Goal: Task Accomplishment & Management: Manage account settings

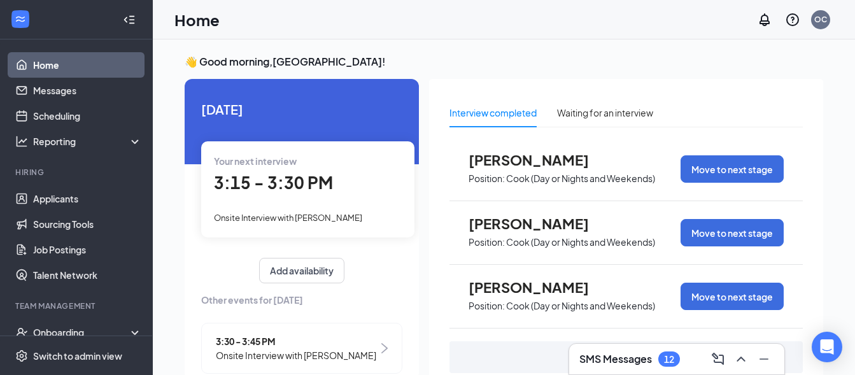
click at [367, 213] on div "Onsite Interview with [PERSON_NAME]" at bounding box center [308, 217] width 188 height 14
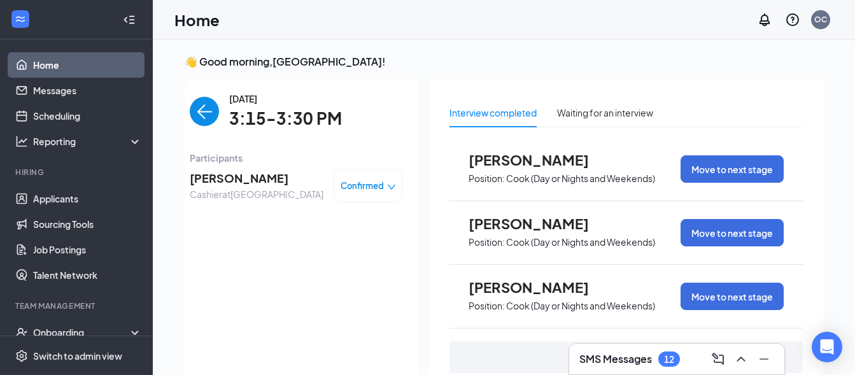
click at [212, 177] on span "[PERSON_NAME]" at bounding box center [257, 178] width 134 height 18
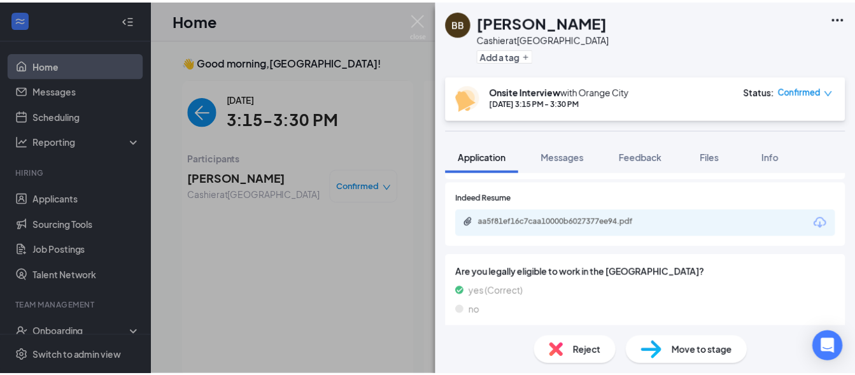
scroll to position [275, 0]
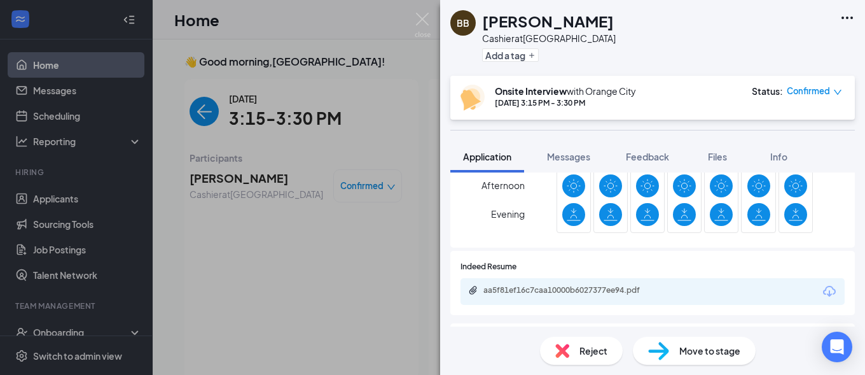
click at [541, 288] on div "aa5f81ef16c7caa10000b6027377ee94.pdf" at bounding box center [573, 290] width 178 height 10
click at [425, 16] on img at bounding box center [423, 25] width 16 height 25
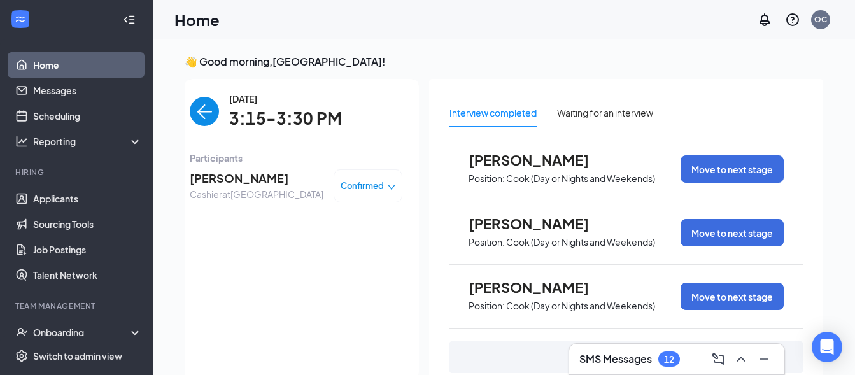
click at [195, 112] on img "back-button" at bounding box center [204, 111] width 29 height 29
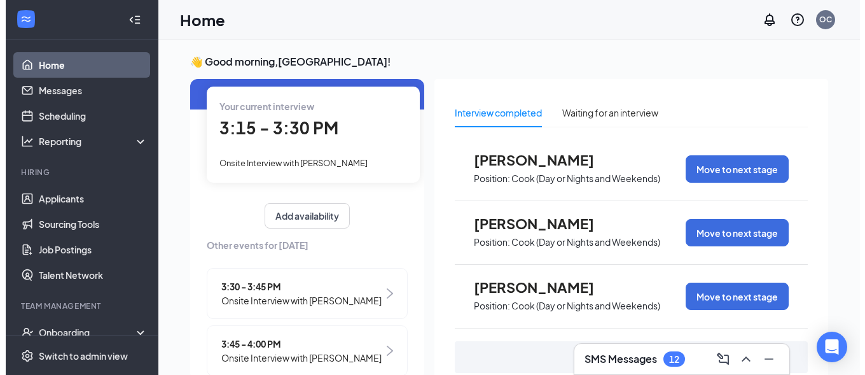
scroll to position [92, 0]
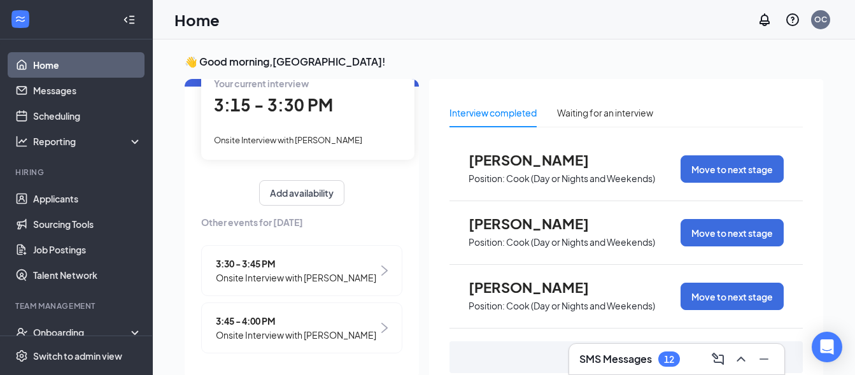
click at [300, 270] on span "Onsite Interview with [PERSON_NAME]" at bounding box center [296, 277] width 160 height 14
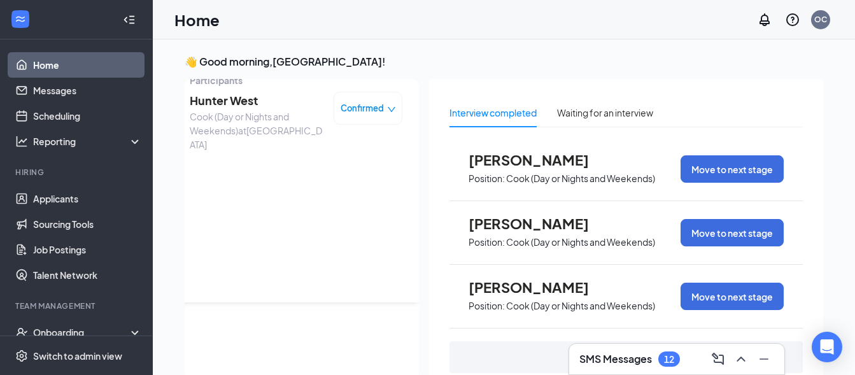
click at [236, 92] on span "Hunter West" at bounding box center [257, 101] width 134 height 18
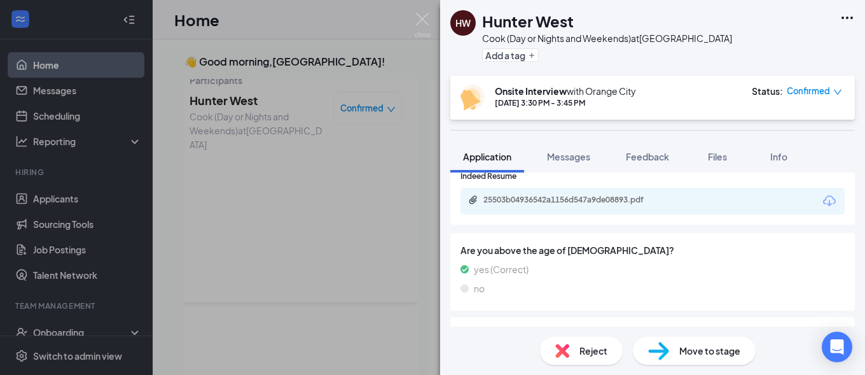
scroll to position [412, 0]
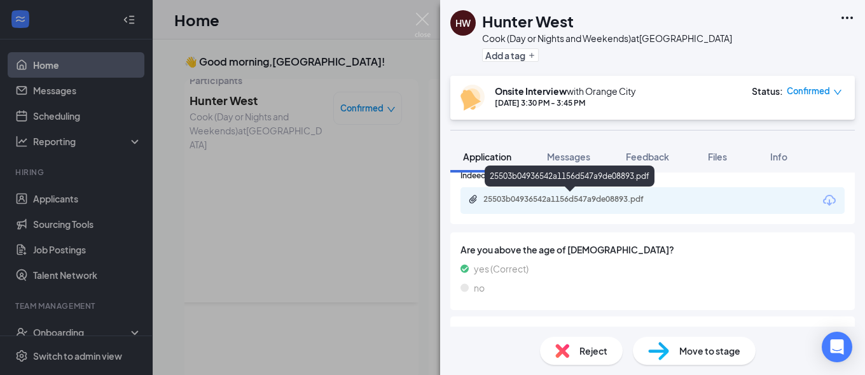
click at [584, 200] on div "25503b04936542a1156d547a9de08893.pdf" at bounding box center [573, 199] width 178 height 10
